Goal: Task Accomplishment & Management: Complete application form

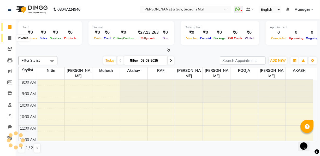
click at [13, 35] on span at bounding box center [9, 38] width 9 height 6
select select "service"
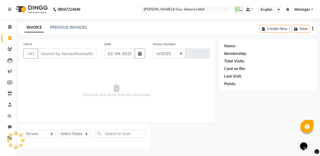
select select "3906"
type input "1660"
click at [89, 57] on input "Client" at bounding box center [67, 53] width 59 height 10
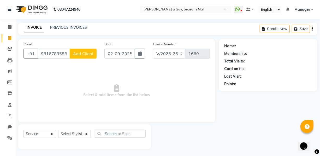
type input "9816783588"
click at [83, 50] on button "Add Client" at bounding box center [83, 53] width 27 height 10
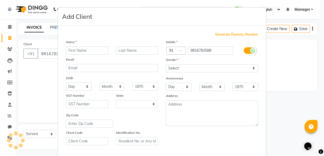
select select "22"
click at [86, 53] on input "text" at bounding box center [87, 50] width 42 height 8
type input "[PERSON_NAME]"
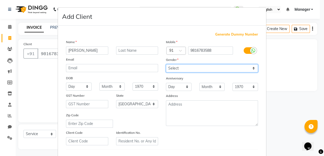
click at [215, 70] on select "Select [DEMOGRAPHIC_DATA] [DEMOGRAPHIC_DATA] Other Prefer Not To Say" at bounding box center [212, 68] width 92 height 8
select select "[DEMOGRAPHIC_DATA]"
click at [166, 64] on select "Select [DEMOGRAPHIC_DATA] [DEMOGRAPHIC_DATA] Other Prefer Not To Say" at bounding box center [212, 68] width 92 height 8
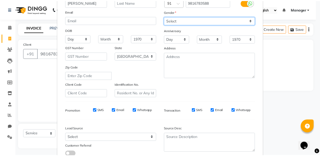
scroll to position [86, 0]
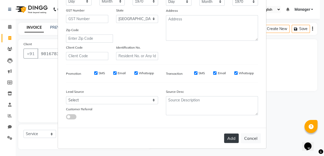
click at [232, 138] on button "Add" at bounding box center [231, 137] width 15 height 9
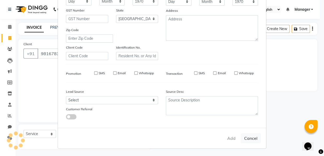
type input "98******88"
select select
select select "null"
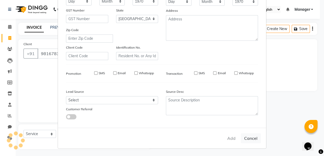
select select
checkbox input "false"
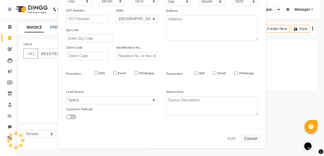
checkbox input "false"
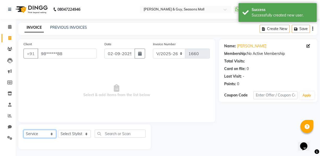
click at [46, 134] on select "Select Service Product Membership Package Voucher Prepaid Gift Card" at bounding box center [39, 134] width 33 height 8
select select "membership"
click at [23, 130] on select "Select Service Product Membership Package Voucher Prepaid Gift Card" at bounding box center [39, 134] width 33 height 8
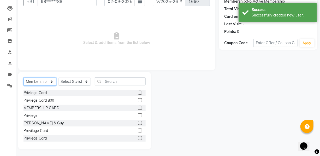
scroll to position [53, 0]
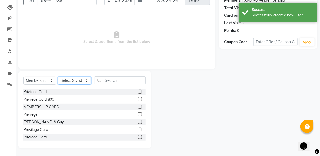
click at [81, 82] on select "Select Stylist AKASH [PERSON_NAME] Manager [PERSON_NAME] Nitin POOJA [PERSON_NA…" at bounding box center [74, 80] width 33 height 8
select select "19829"
click at [58, 76] on select "Select Stylist AKASH [PERSON_NAME] Manager [PERSON_NAME] Nitin POOJA [PERSON_NA…" at bounding box center [74, 80] width 33 height 8
click at [138, 121] on label at bounding box center [140, 122] width 4 height 4
click at [138, 121] on input "checkbox" at bounding box center [139, 121] width 3 height 3
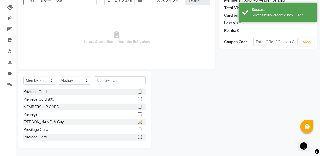
select select "select"
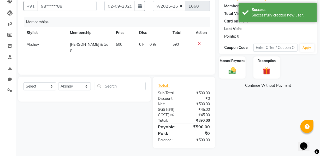
scroll to position [47, 0]
click at [130, 42] on td "500" at bounding box center [124, 47] width 23 height 17
select select "19829"
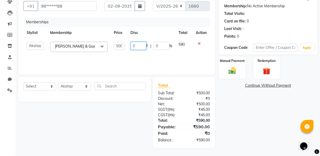
click at [131, 42] on input "0" at bounding box center [139, 46] width 16 height 8
click at [126, 43] on td "500" at bounding box center [119, 47] width 17 height 16
select select "19829"
click at [126, 43] on td "500" at bounding box center [119, 47] width 17 height 16
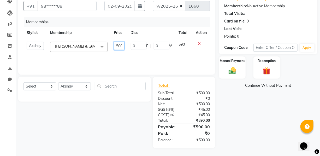
click at [126, 43] on td "500" at bounding box center [119, 47] width 17 height 16
click at [125, 43] on td "500" at bounding box center [119, 47] width 17 height 16
select select "19829"
click at [125, 43] on td "500" at bounding box center [119, 47] width 17 height 16
click at [123, 45] on input "500" at bounding box center [119, 46] width 11 height 8
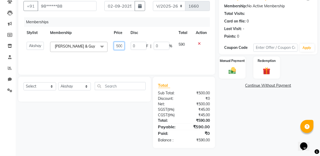
click at [123, 45] on input "500" at bounding box center [119, 46] width 11 height 8
type input "600"
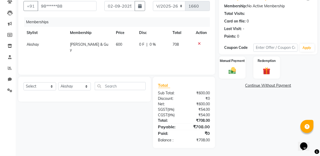
click at [148, 72] on div "Client +91 98******88 Date [DATE] Invoice Number V/2025 V/[PHONE_NUMBER] Member…" at bounding box center [116, 33] width 197 height 83
click at [142, 5] on button "button" at bounding box center [140, 6] width 10 height 10
select select "9"
select select "2025"
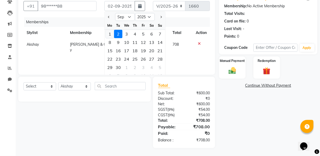
click at [108, 33] on div "1" at bounding box center [110, 34] width 8 height 8
type input "[DATE]"
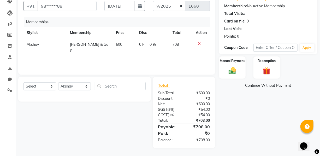
click at [163, 59] on div "Memberships Stylist Membership Price Disc Total Action Akshay [PERSON_NAME] & […" at bounding box center [116, 43] width 186 height 52
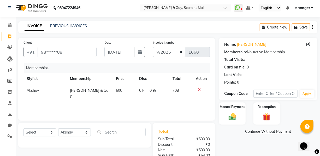
scroll to position [0, 0]
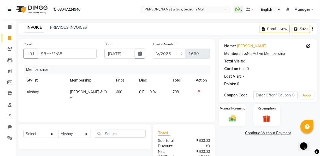
click at [312, 29] on icon "button" at bounding box center [312, 29] width 1 height 0
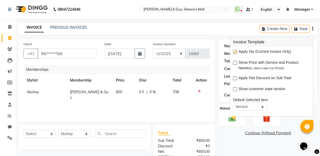
click at [234, 51] on label at bounding box center [235, 52] width 4 height 4
click at [234, 51] on input "checkbox" at bounding box center [234, 51] width 3 height 3
checkbox input "false"
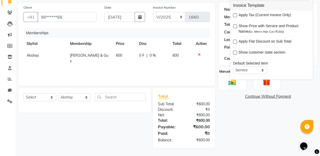
click at [234, 84] on img at bounding box center [232, 81] width 13 height 9
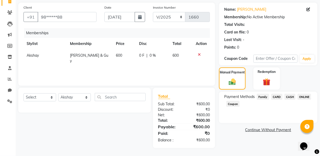
click at [303, 94] on span "ONLINE" at bounding box center [304, 97] width 14 height 6
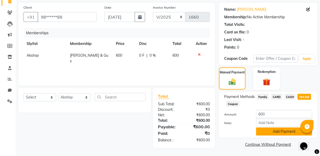
click at [285, 131] on button "Add Payment" at bounding box center [284, 131] width 56 height 8
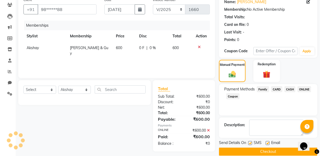
scroll to position [51, 0]
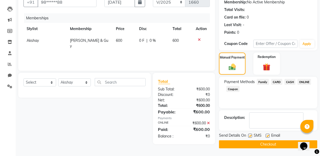
click at [281, 140] on button "Checkout" at bounding box center [268, 144] width 98 height 8
